Goal: Information Seeking & Learning: Learn about a topic

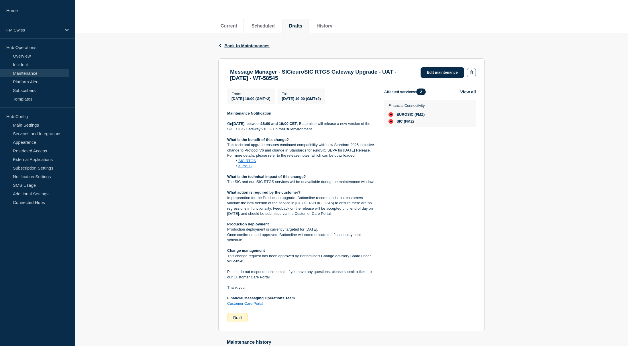
scroll to position [57, 0]
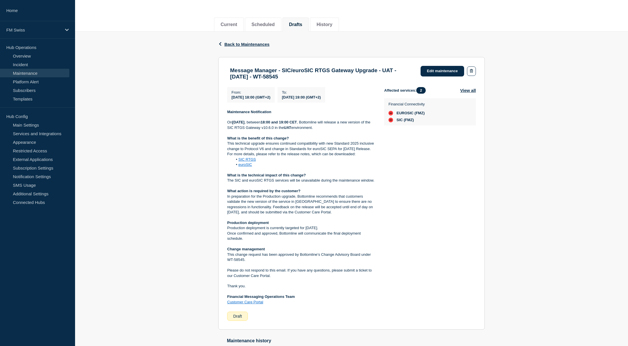
click at [250, 162] on link "SIC RTGS" at bounding box center [246, 159] width 17 height 4
drag, startPoint x: 261, startPoint y: 202, endPoint x: 255, endPoint y: 189, distance: 14.0
click at [261, 193] on strong "What action is required by the customer?" at bounding box center [263, 191] width 73 height 4
click at [247, 167] on link "euroSIC" at bounding box center [245, 164] width 14 height 4
